Goal: Transaction & Acquisition: Purchase product/service

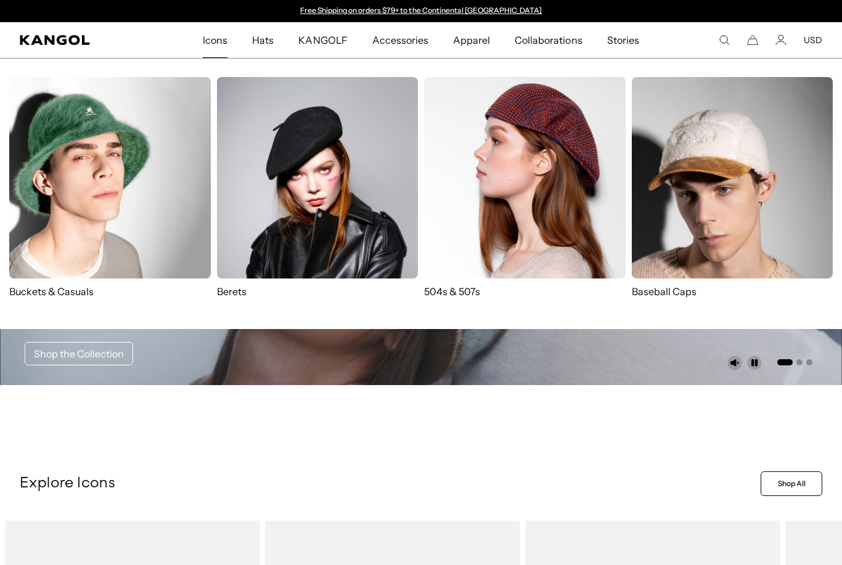
click at [531, 213] on img at bounding box center [525, 178] width 202 height 202
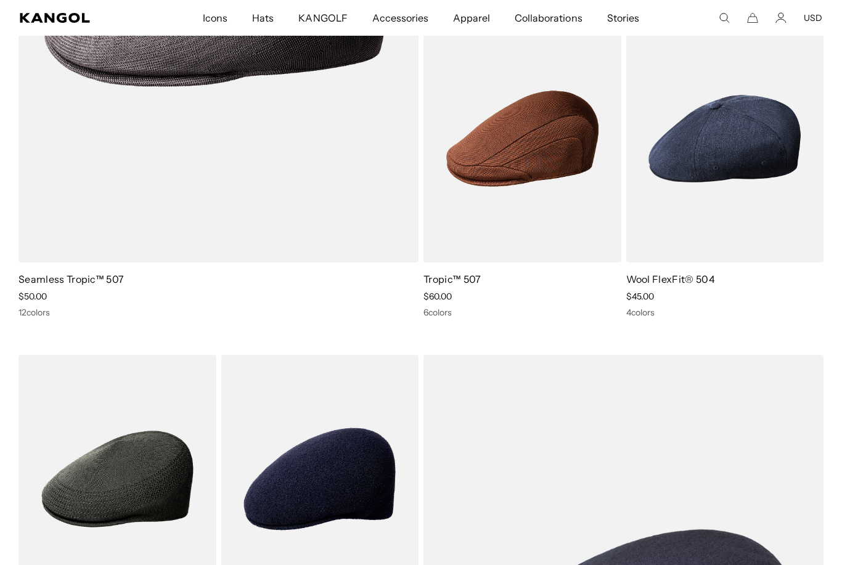
scroll to position [0, 254]
click at [0, 0] on img at bounding box center [0, 0] width 0 height 0
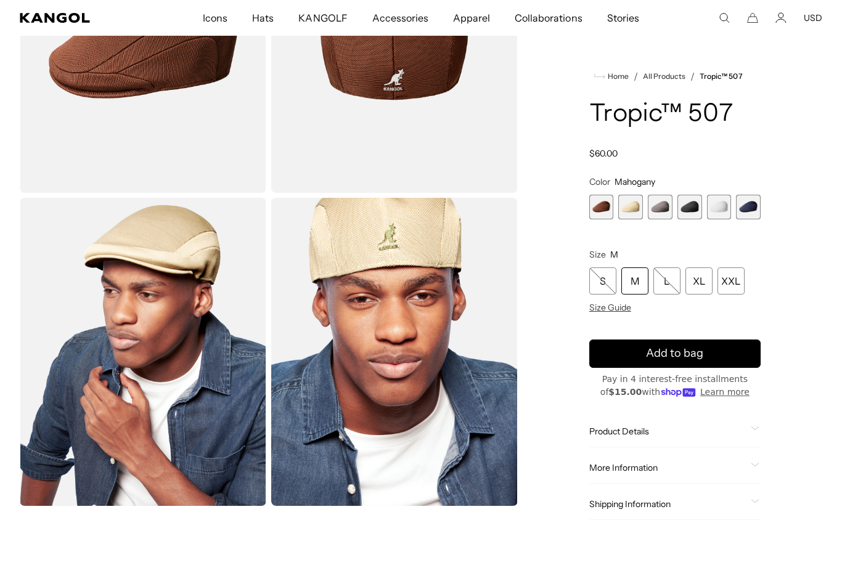
click at [667, 284] on div "L" at bounding box center [666, 280] width 27 height 27
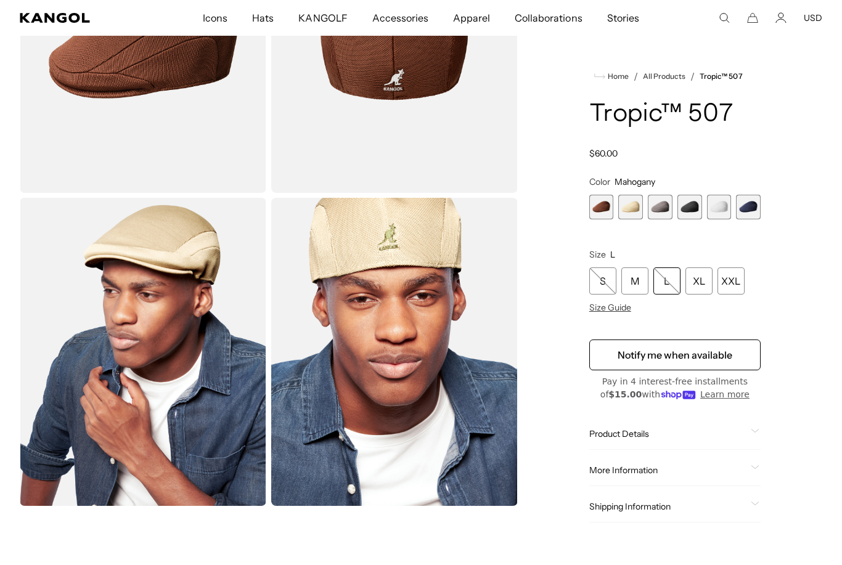
scroll to position [0, 254]
click at [600, 203] on span "1 of 6" at bounding box center [601, 207] width 25 height 25
click at [636, 205] on span "2 of 6" at bounding box center [630, 207] width 25 height 25
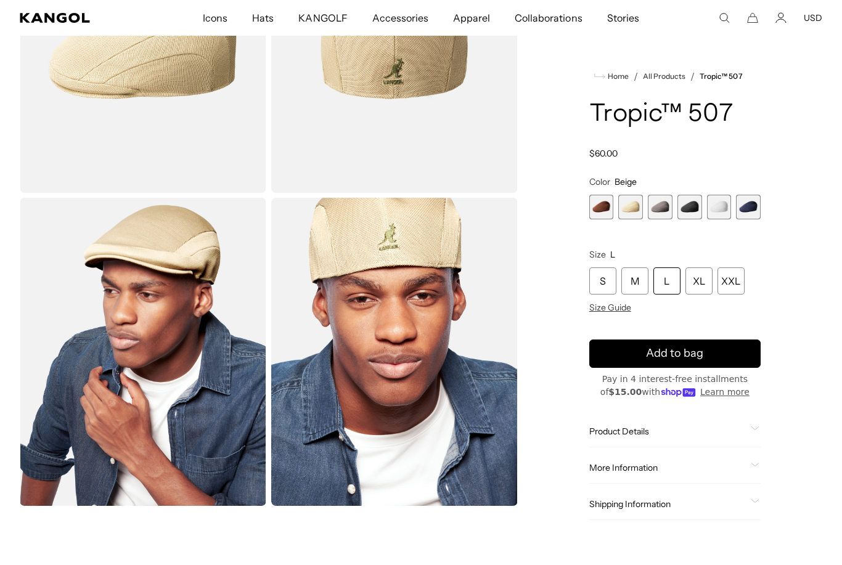
click at [666, 210] on span "3 of 6" at bounding box center [660, 207] width 25 height 25
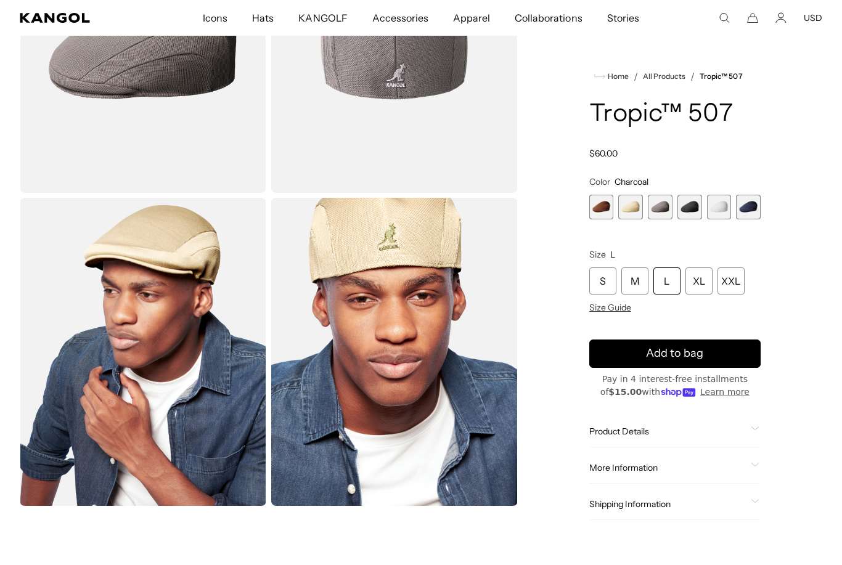
click at [699, 206] on span "4 of 6" at bounding box center [689, 207] width 25 height 25
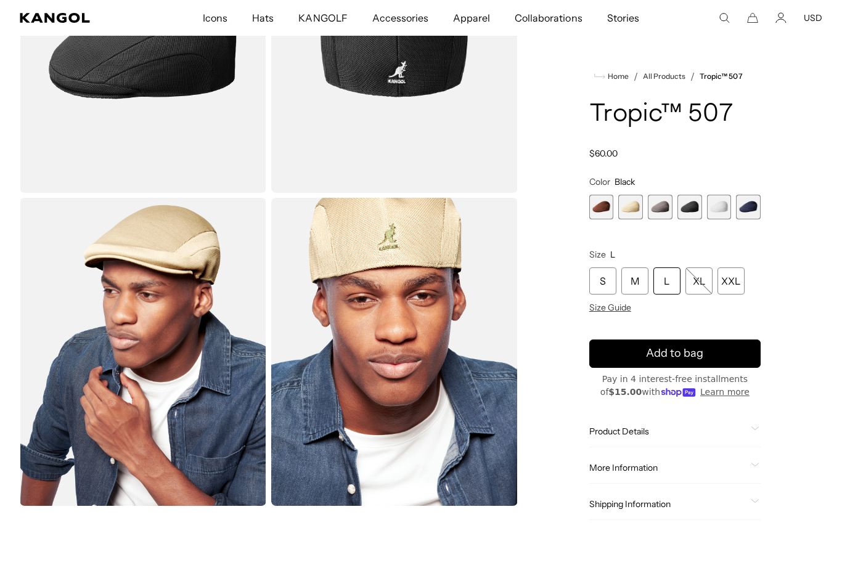
click at [724, 209] on span "5 of 6" at bounding box center [719, 207] width 25 height 25
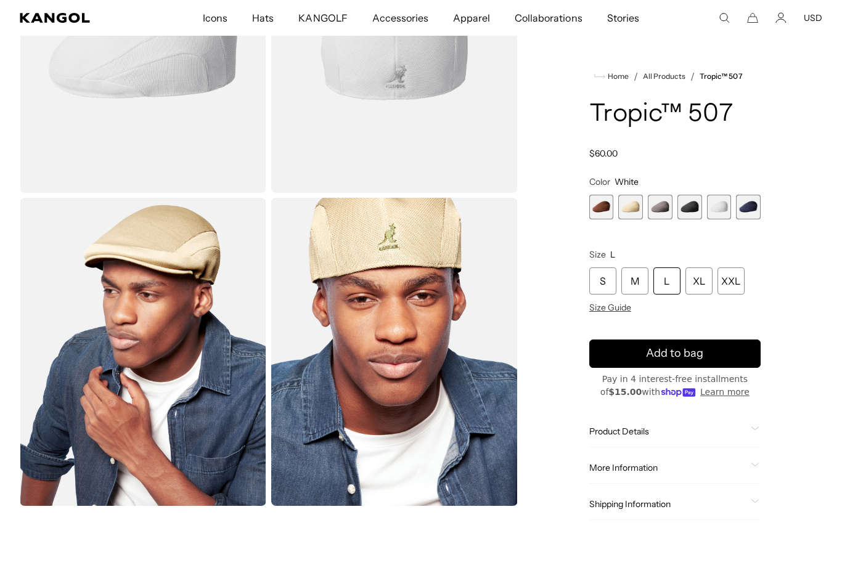
scroll to position [0, 254]
click at [747, 208] on span "6 of 6" at bounding box center [748, 207] width 25 height 25
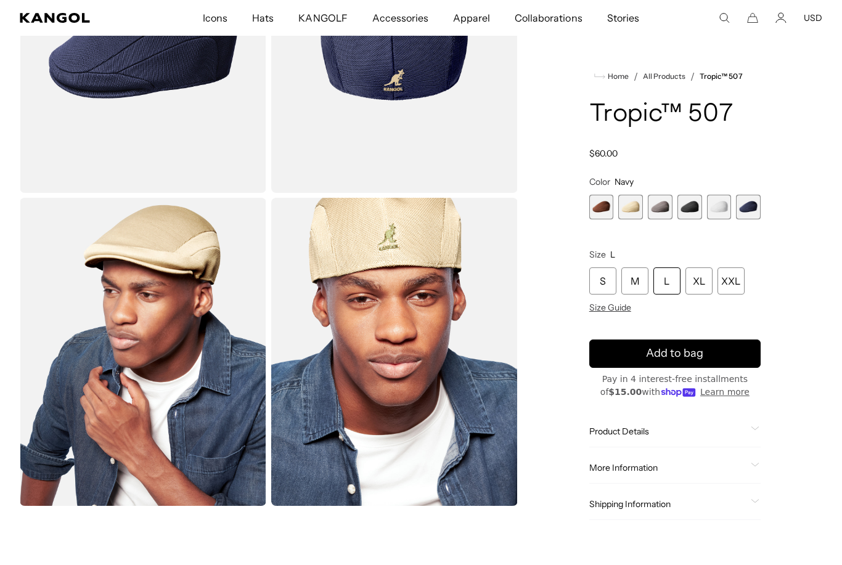
click at [700, 205] on span "4 of 6" at bounding box center [689, 207] width 25 height 25
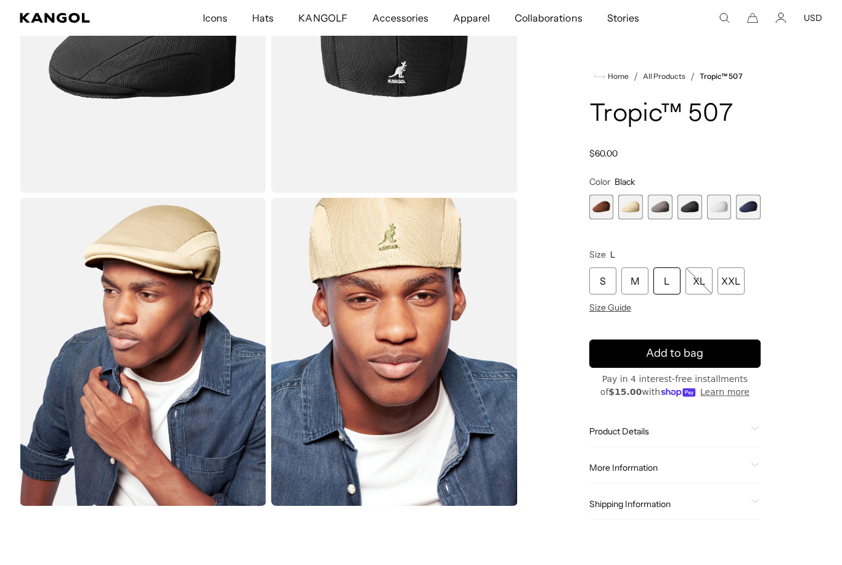
click at [663, 283] on div "L" at bounding box center [666, 280] width 27 height 27
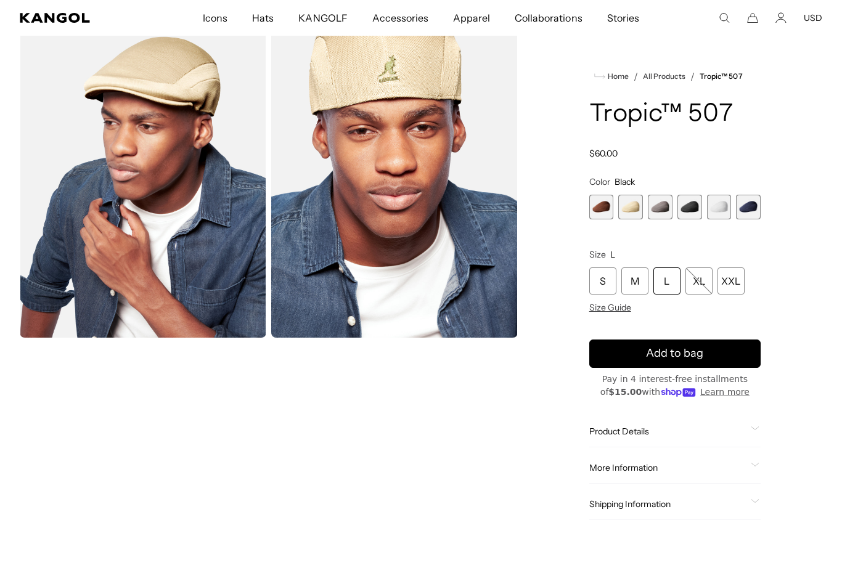
scroll to position [0, 254]
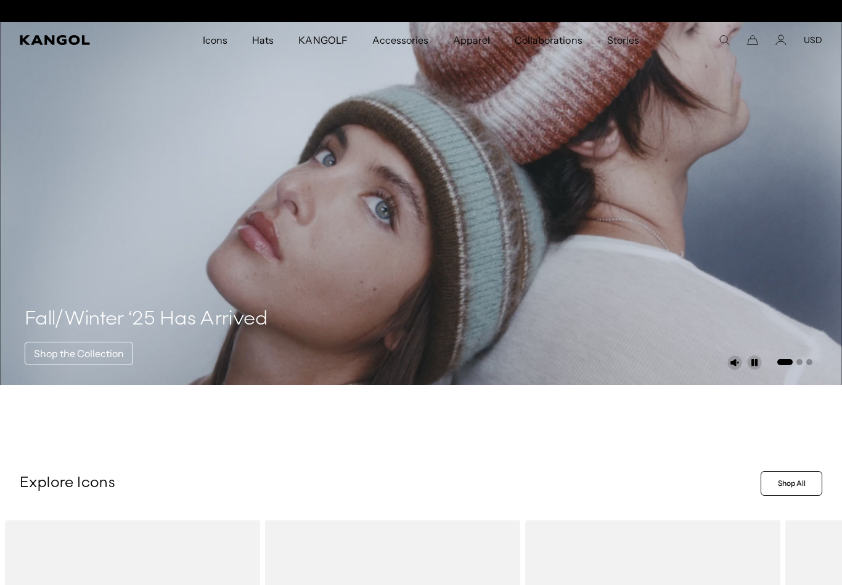
scroll to position [0, 254]
click at [711, 47] on comp-header "Icons Icons Buckets & Casuals Berets 504s & 507s" at bounding box center [421, 40] width 842 height 36
click at [168, 359] on div "Fall/Winter ‘25 Has Arrived Shop the Collection" at bounding box center [146, 324] width 243 height 102
click at [112, 357] on link "Shop the Collection" at bounding box center [79, 353] width 108 height 23
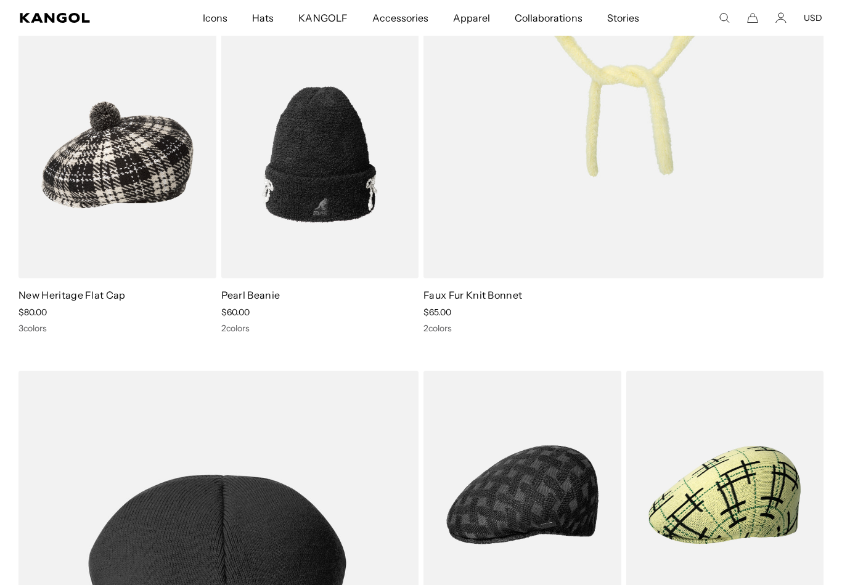
click at [0, 0] on img at bounding box center [0, 0] width 0 height 0
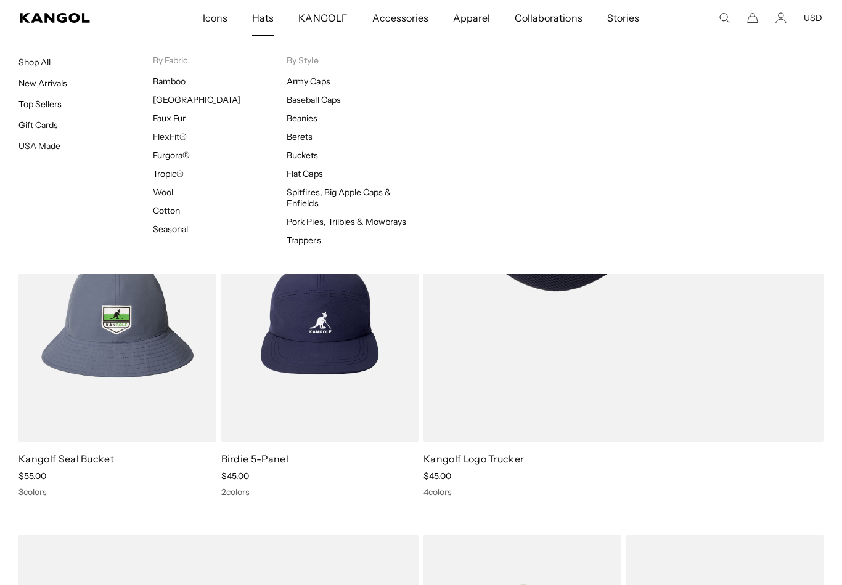
click at [41, 108] on link "Top Sellers" at bounding box center [39, 104] width 43 height 11
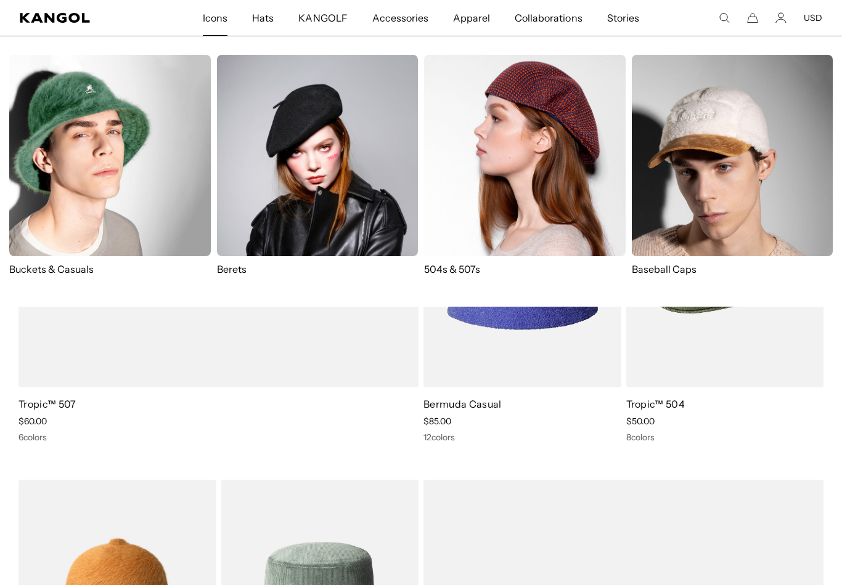
click at [540, 192] on img at bounding box center [525, 156] width 202 height 202
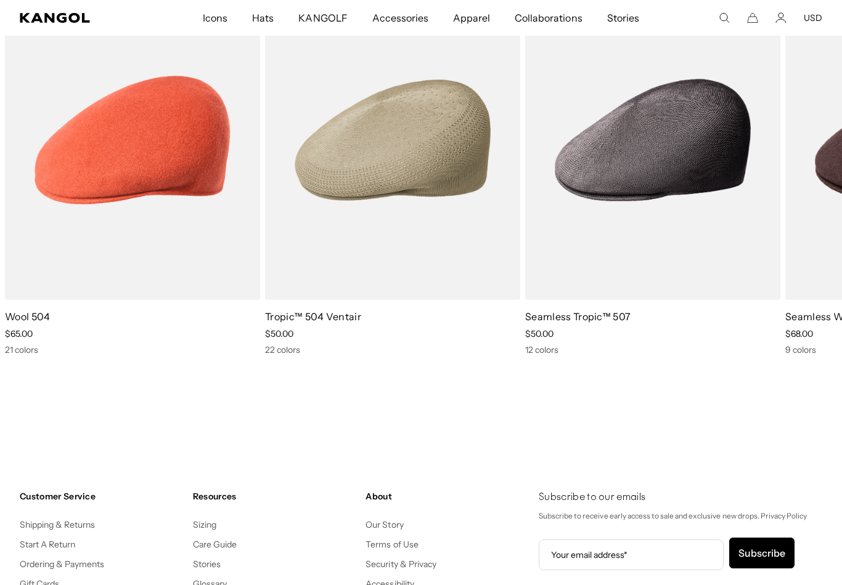
scroll to position [0, 254]
click at [0, 0] on img "3 of 10" at bounding box center [0, 0] width 0 height 0
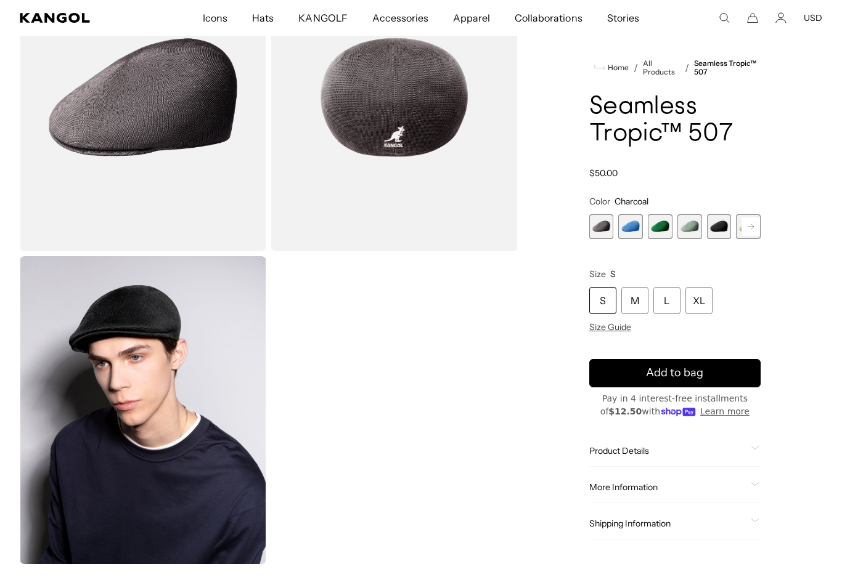
scroll to position [0, 254]
click at [666, 224] on span "3 of 12" at bounding box center [660, 226] width 25 height 25
click at [753, 228] on rect at bounding box center [750, 227] width 18 height 18
click at [754, 224] on rect at bounding box center [750, 227] width 18 height 18
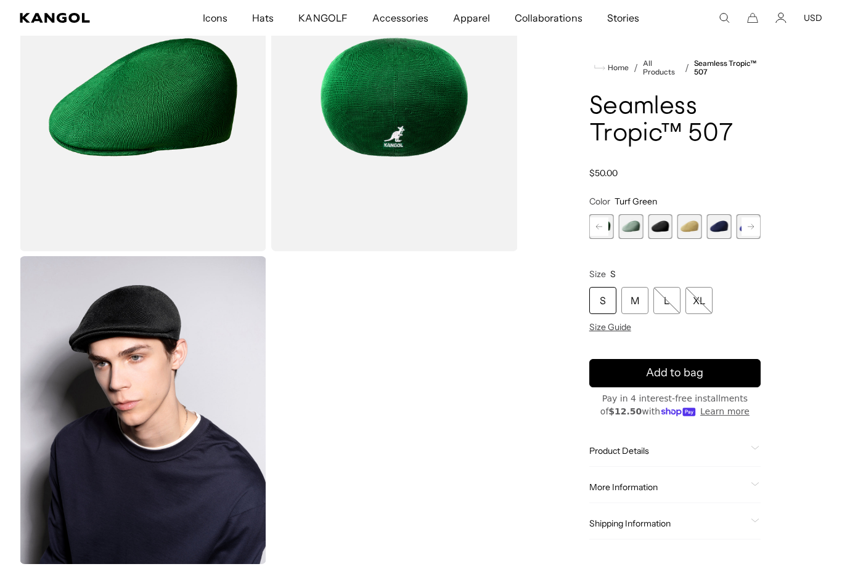
click at [750, 226] on rect at bounding box center [750, 227] width 18 height 18
click at [720, 229] on span "8 of 12" at bounding box center [719, 226] width 25 height 25
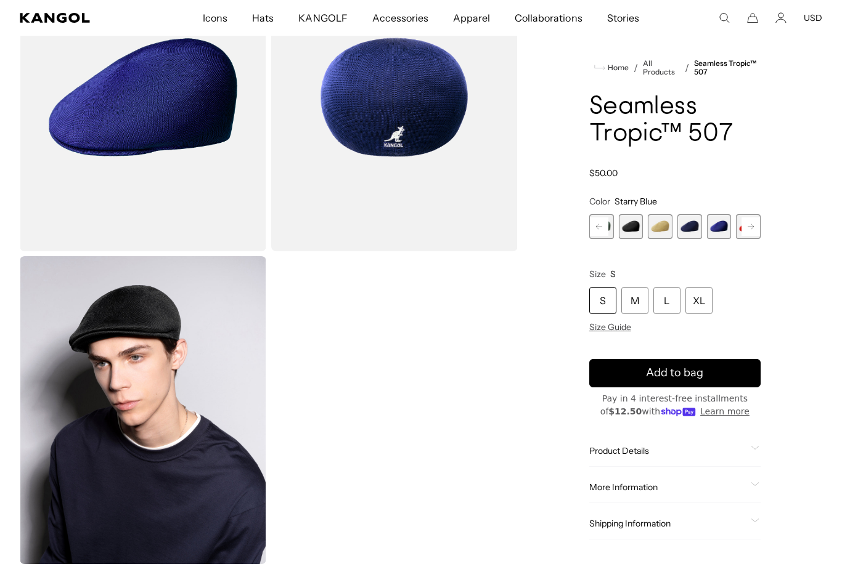
scroll to position [0, 254]
click at [747, 227] on rect at bounding box center [750, 227] width 18 height 18
click at [745, 228] on rect at bounding box center [750, 227] width 18 height 18
click at [751, 225] on rect at bounding box center [750, 227] width 18 height 18
